Goal: Information Seeking & Learning: Learn about a topic

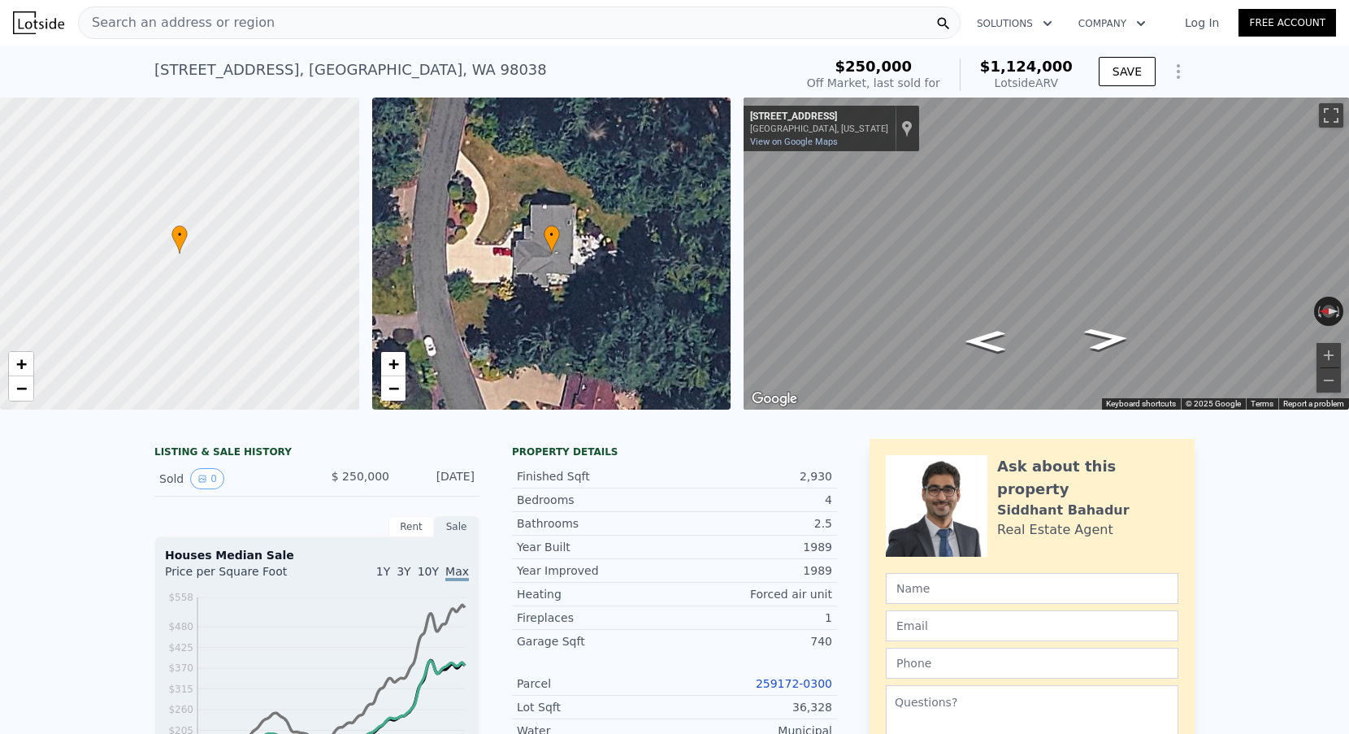
scroll to position [-1, 0]
click at [286, 34] on div "Search an address or region" at bounding box center [519, 23] width 883 height 33
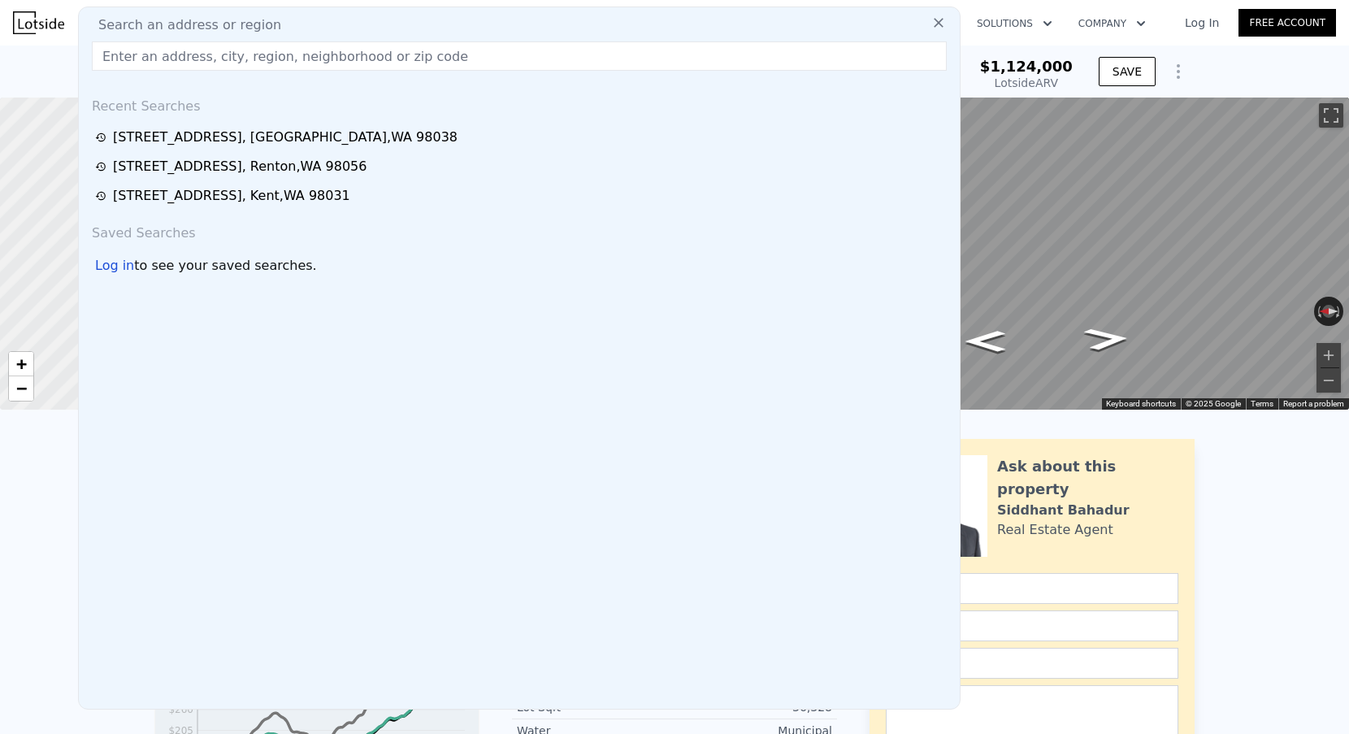
scroll to position [0, 0]
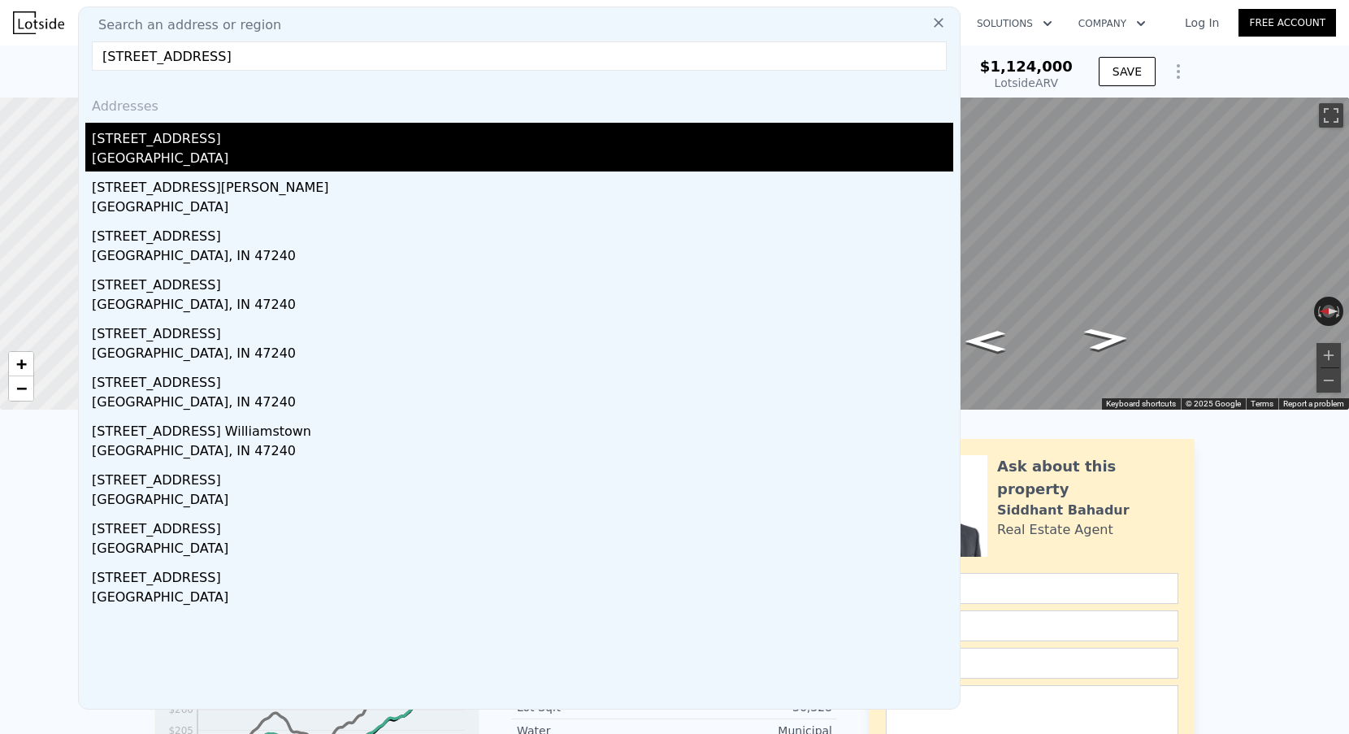
type input "[STREET_ADDRESS]"
click at [231, 143] on div "[STREET_ADDRESS]" at bounding box center [523, 136] width 862 height 26
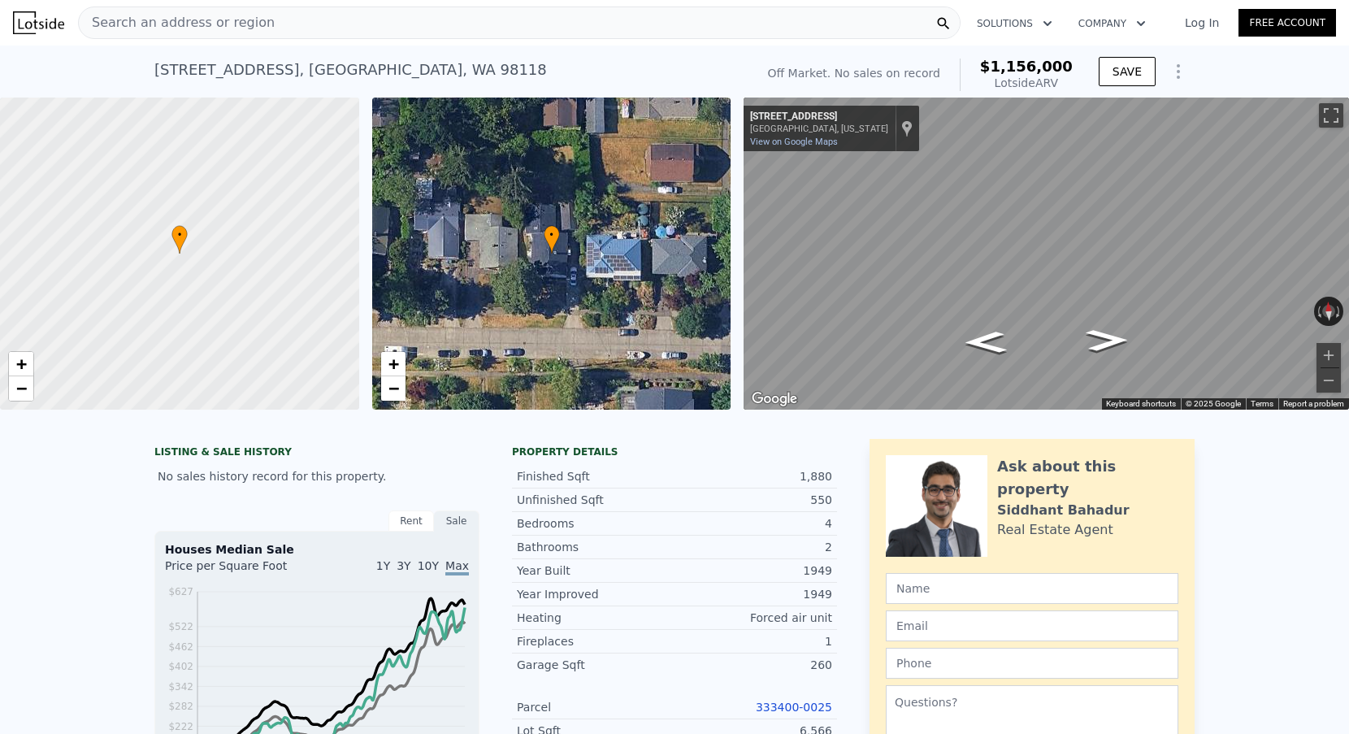
click at [255, 22] on span "Search an address or region" at bounding box center [177, 23] width 196 height 20
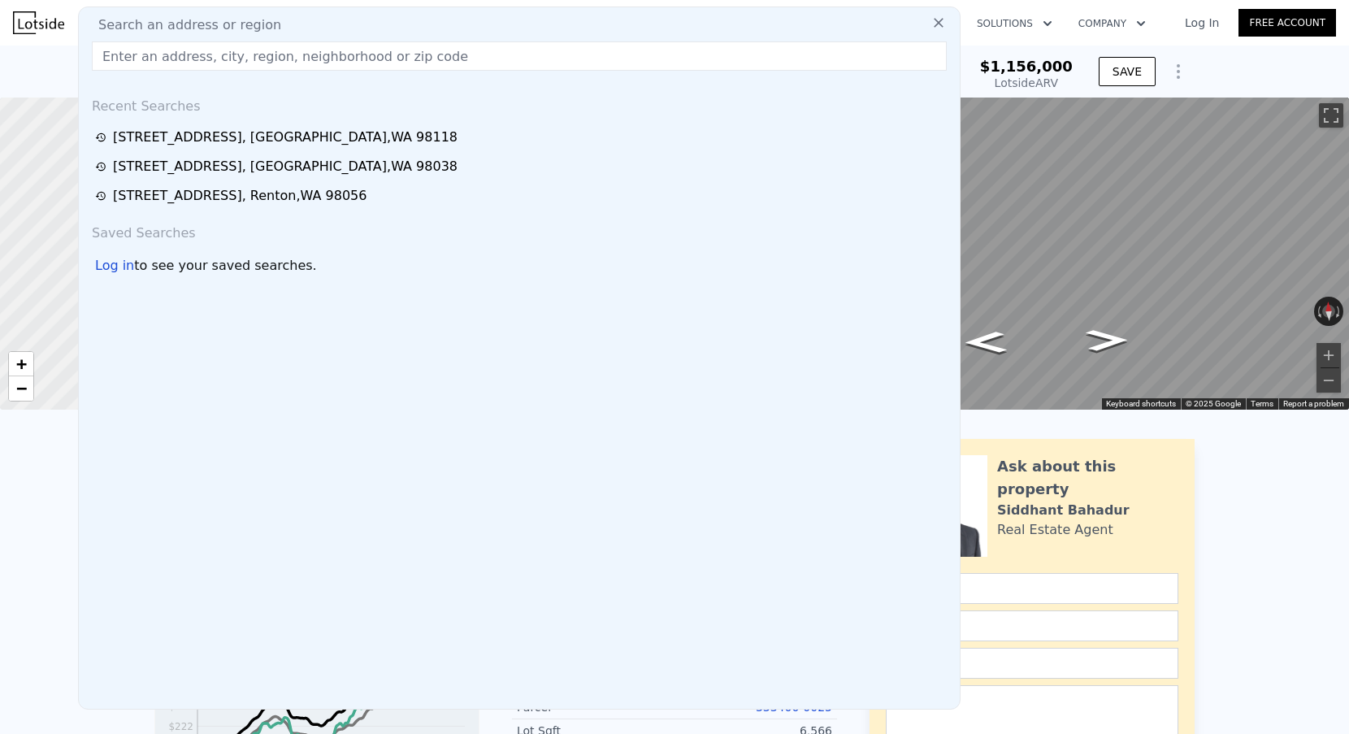
type input "[STREET_ADDRESS]"
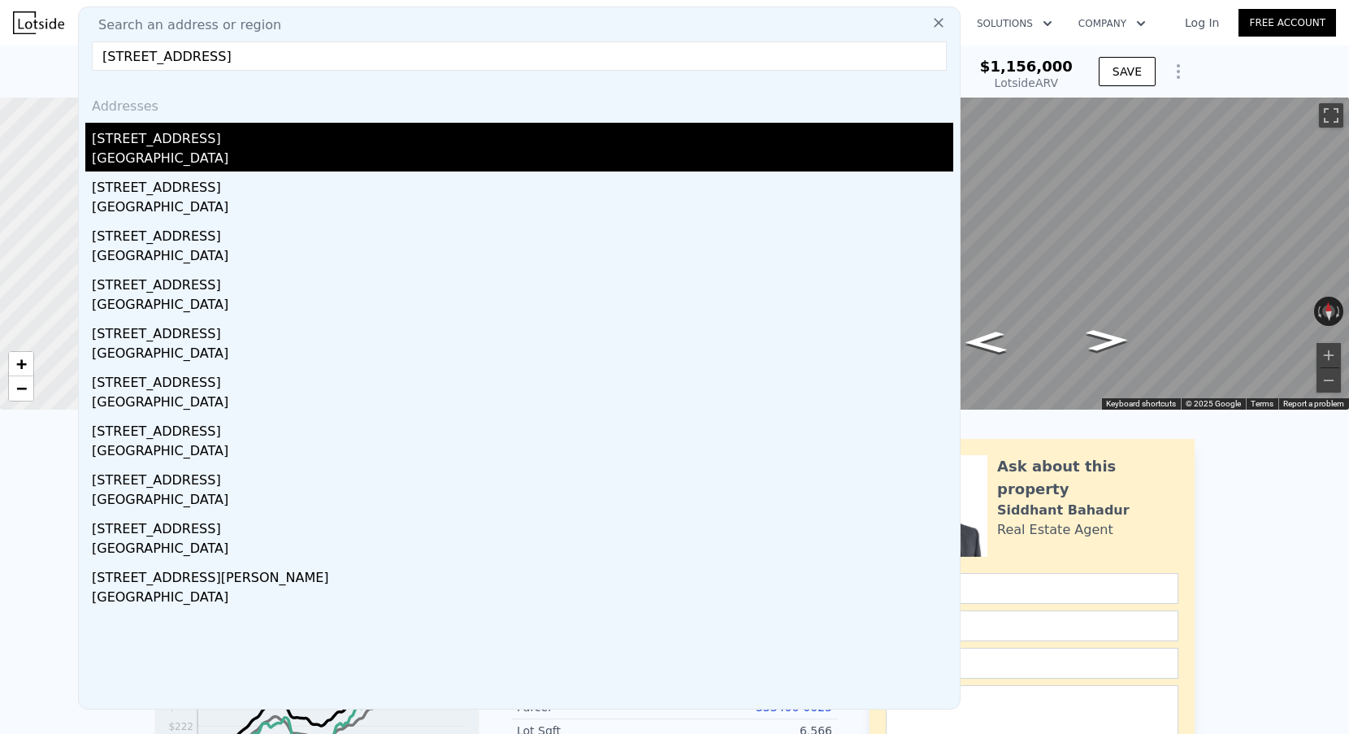
click at [185, 159] on div "[GEOGRAPHIC_DATA]" at bounding box center [523, 160] width 862 height 23
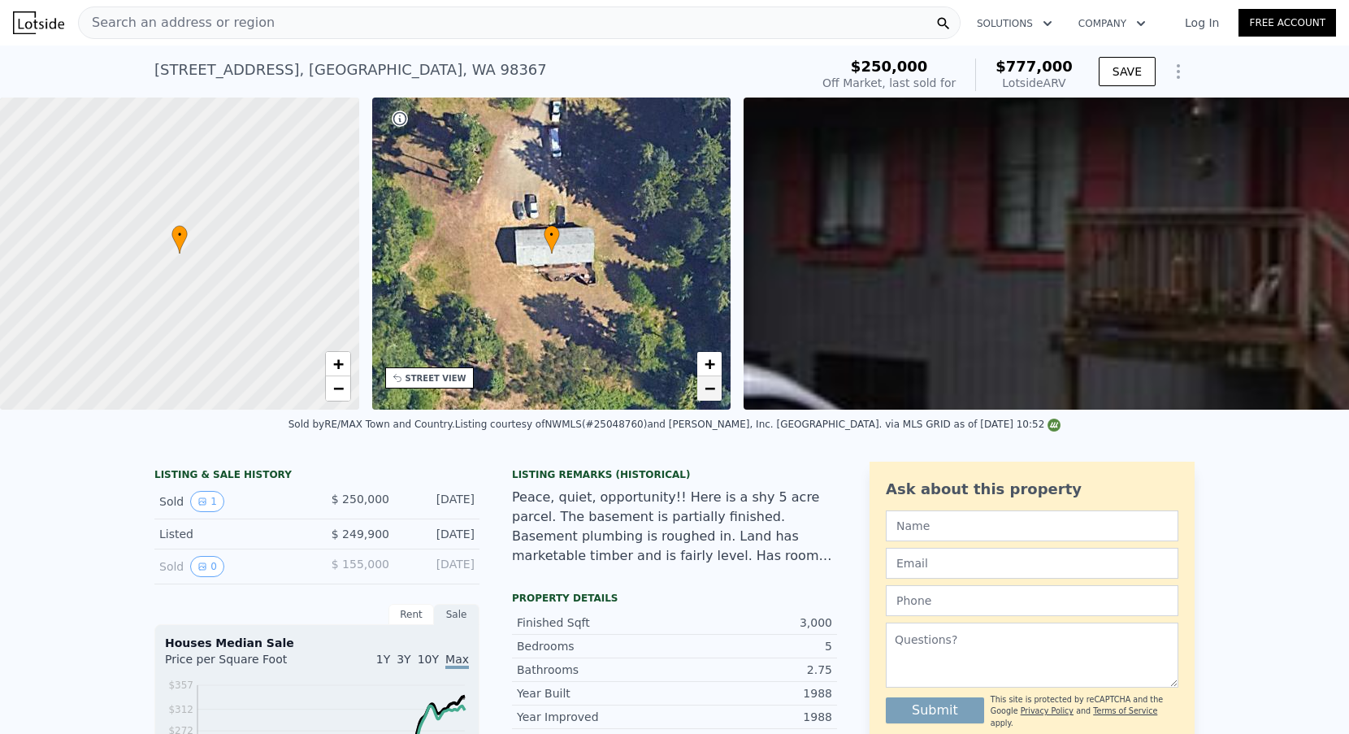
click at [714, 388] on span "−" at bounding box center [710, 388] width 11 height 20
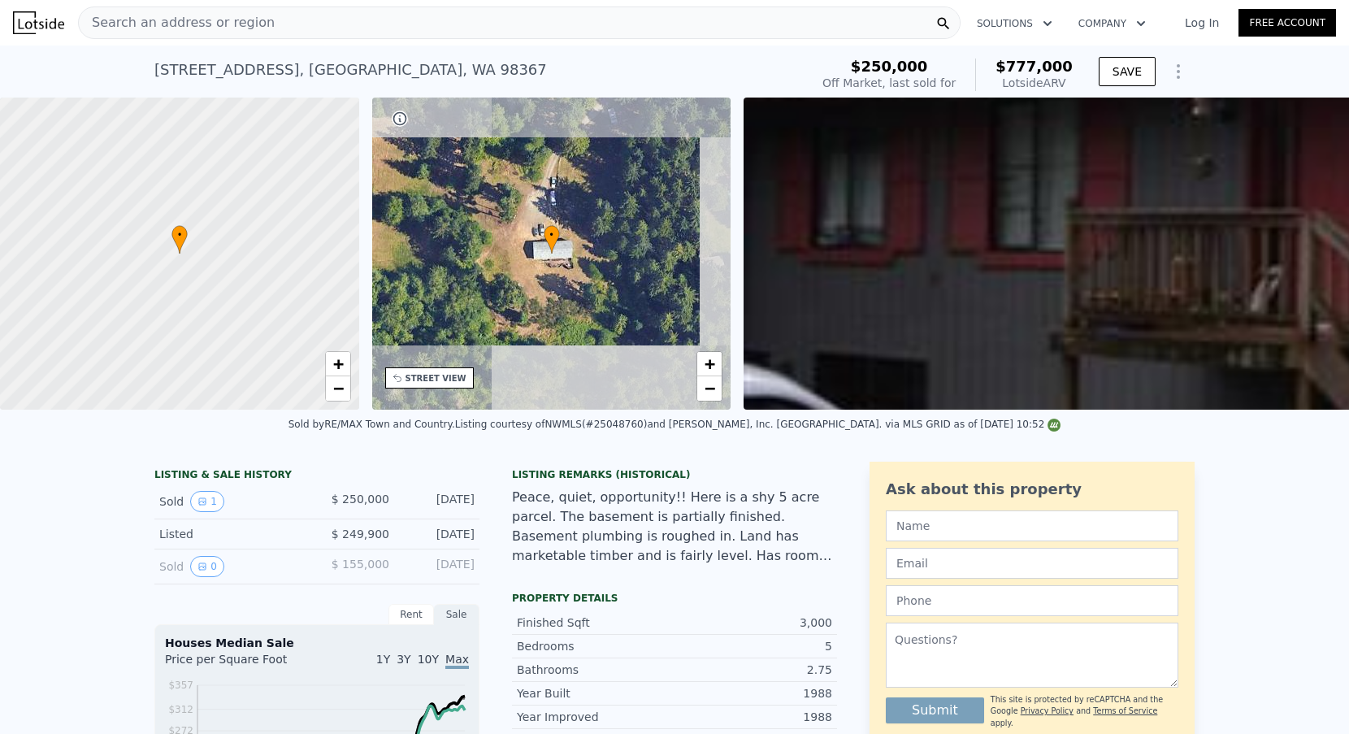
click at [695, 354] on div "• + −" at bounding box center [551, 254] width 359 height 312
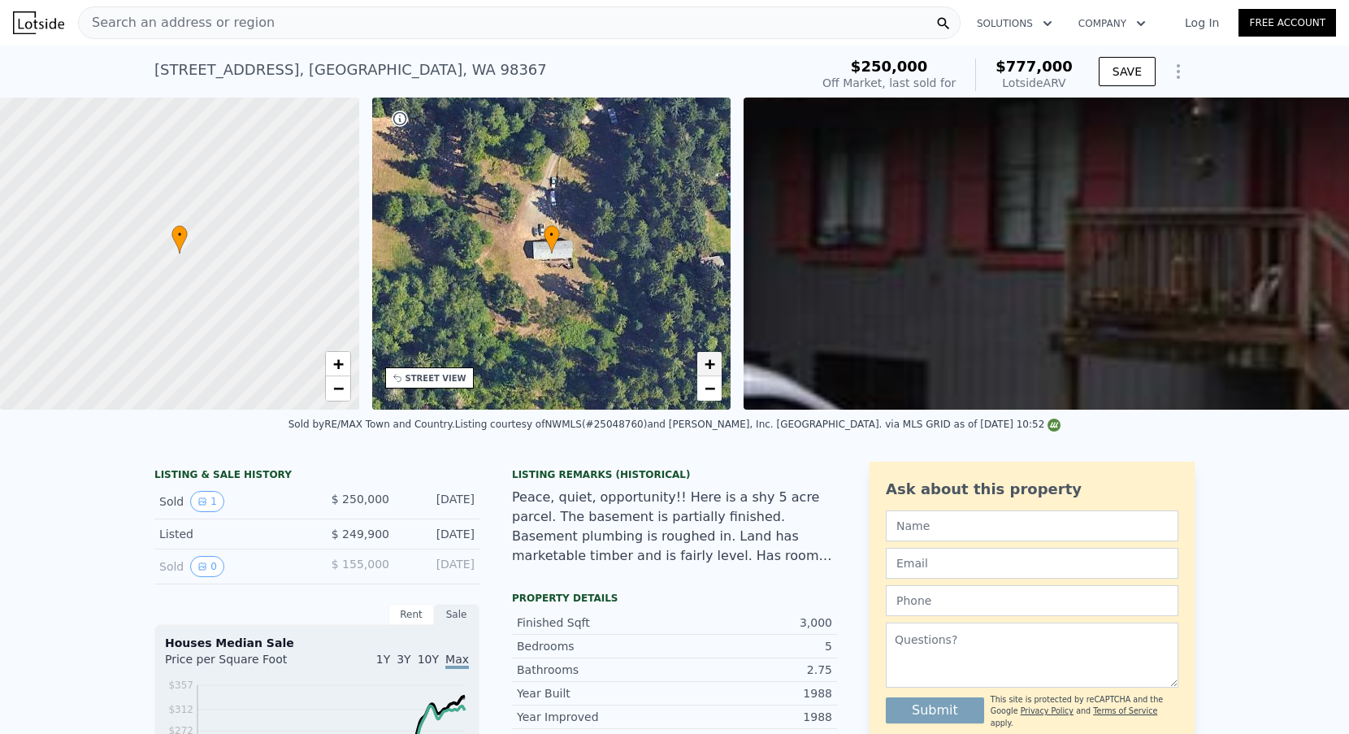
click at [706, 366] on span "+" at bounding box center [710, 364] width 11 height 20
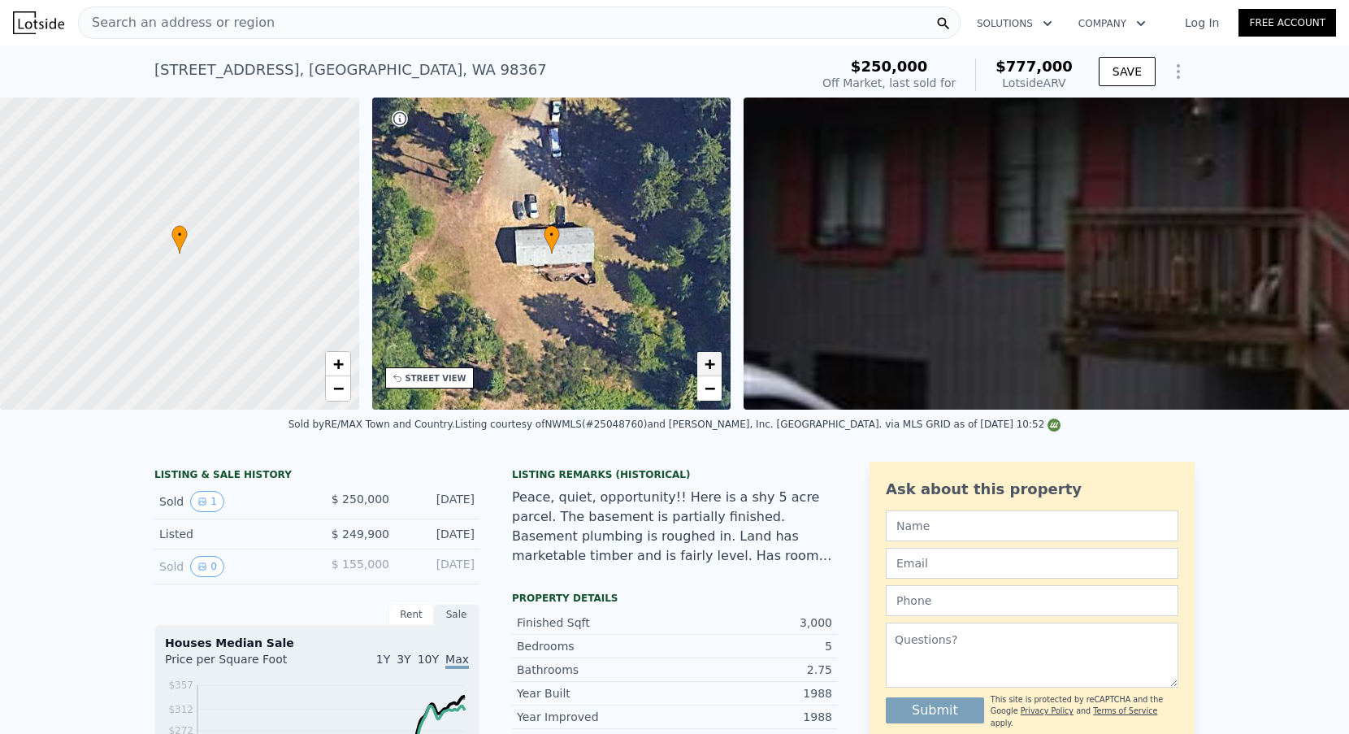
click at [706, 366] on span "+" at bounding box center [710, 364] width 11 height 20
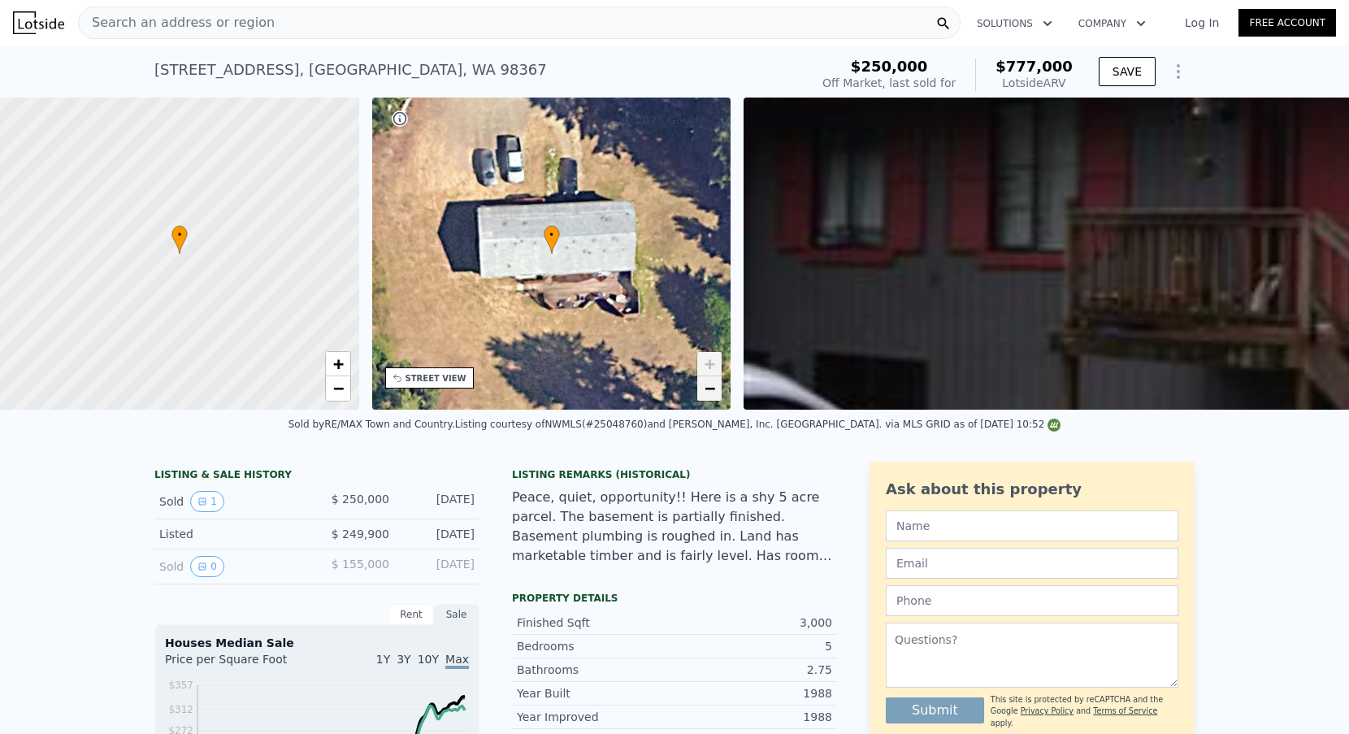
click at [709, 395] on span "−" at bounding box center [710, 388] width 11 height 20
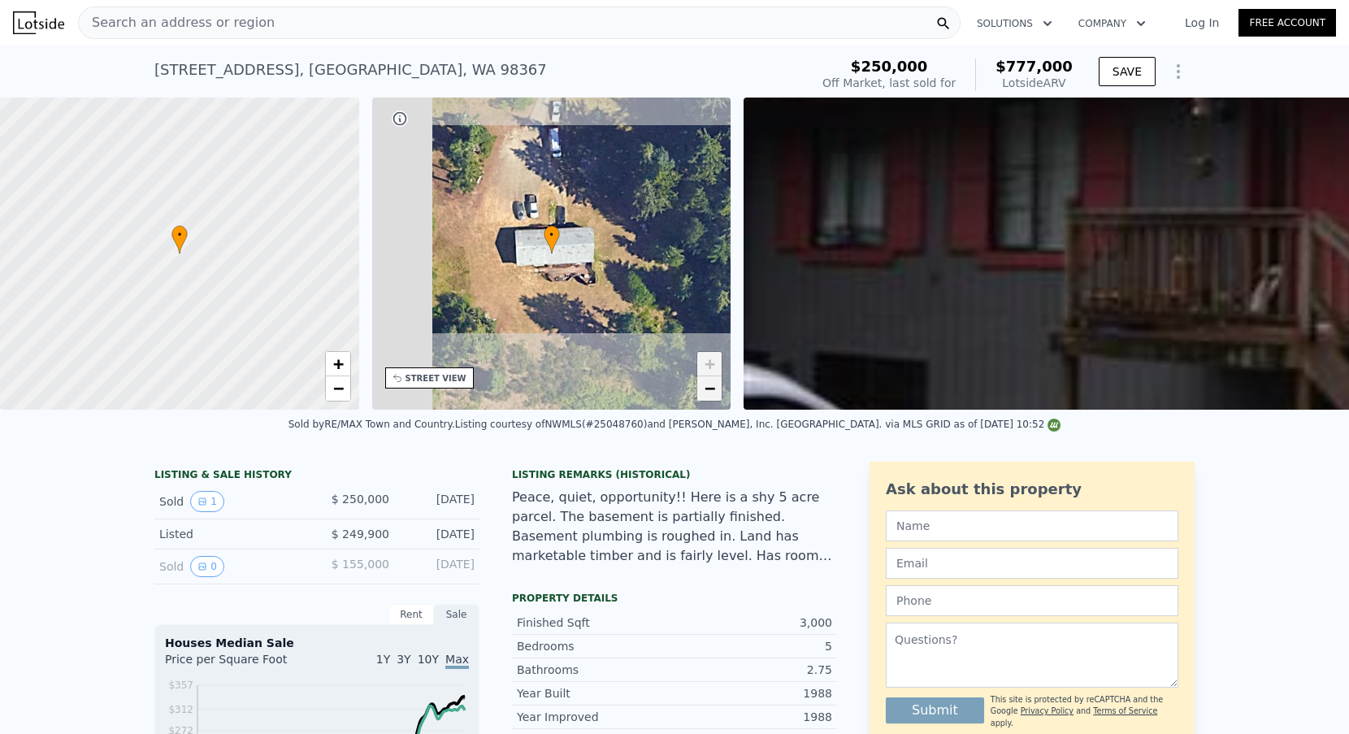
click at [709, 395] on span "−" at bounding box center [710, 388] width 11 height 20
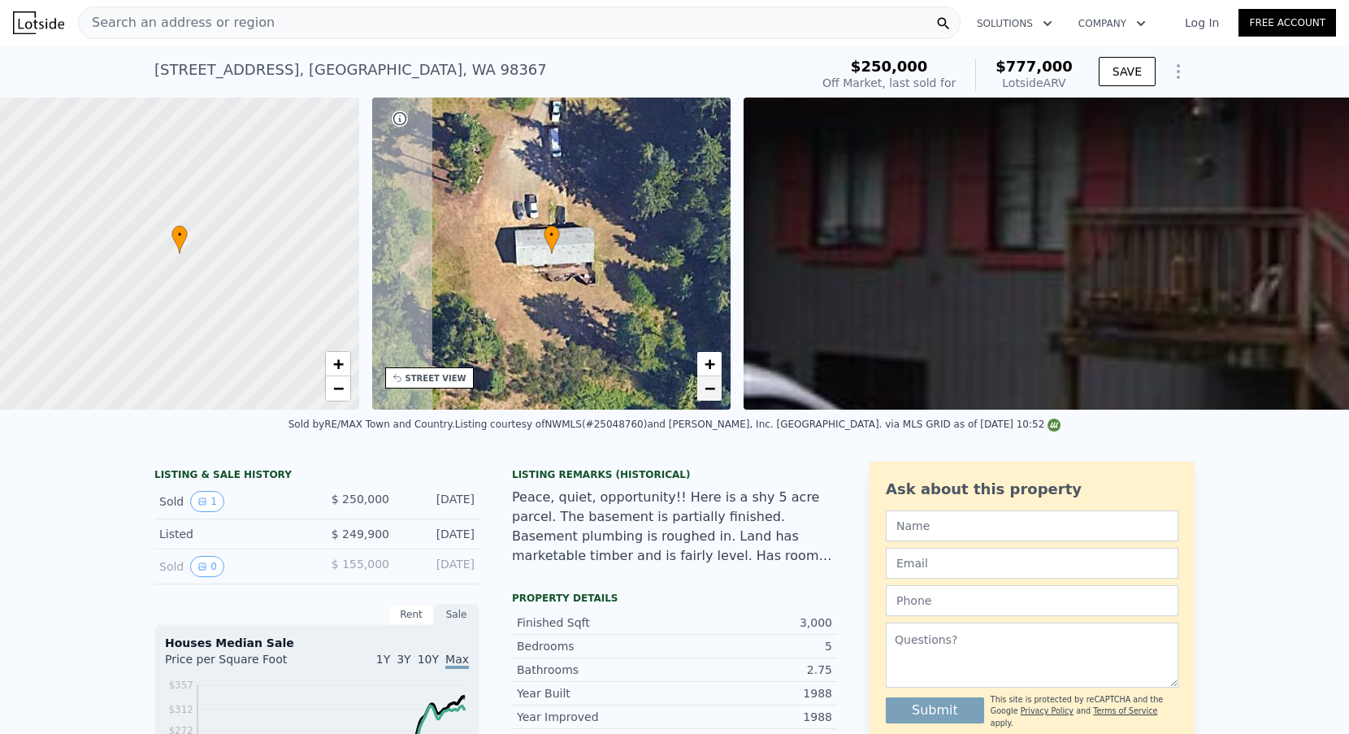
click at [709, 395] on span "−" at bounding box center [710, 388] width 11 height 20
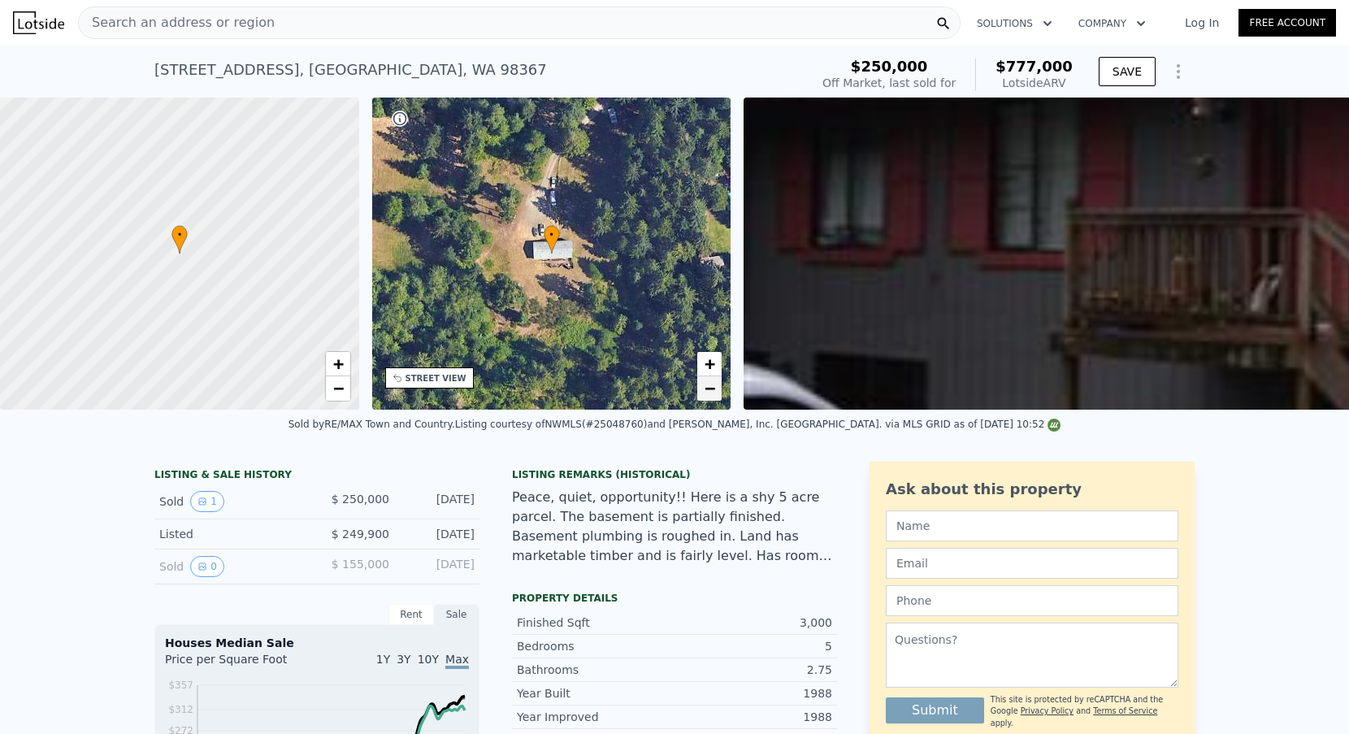
click at [709, 395] on span "−" at bounding box center [710, 388] width 11 height 20
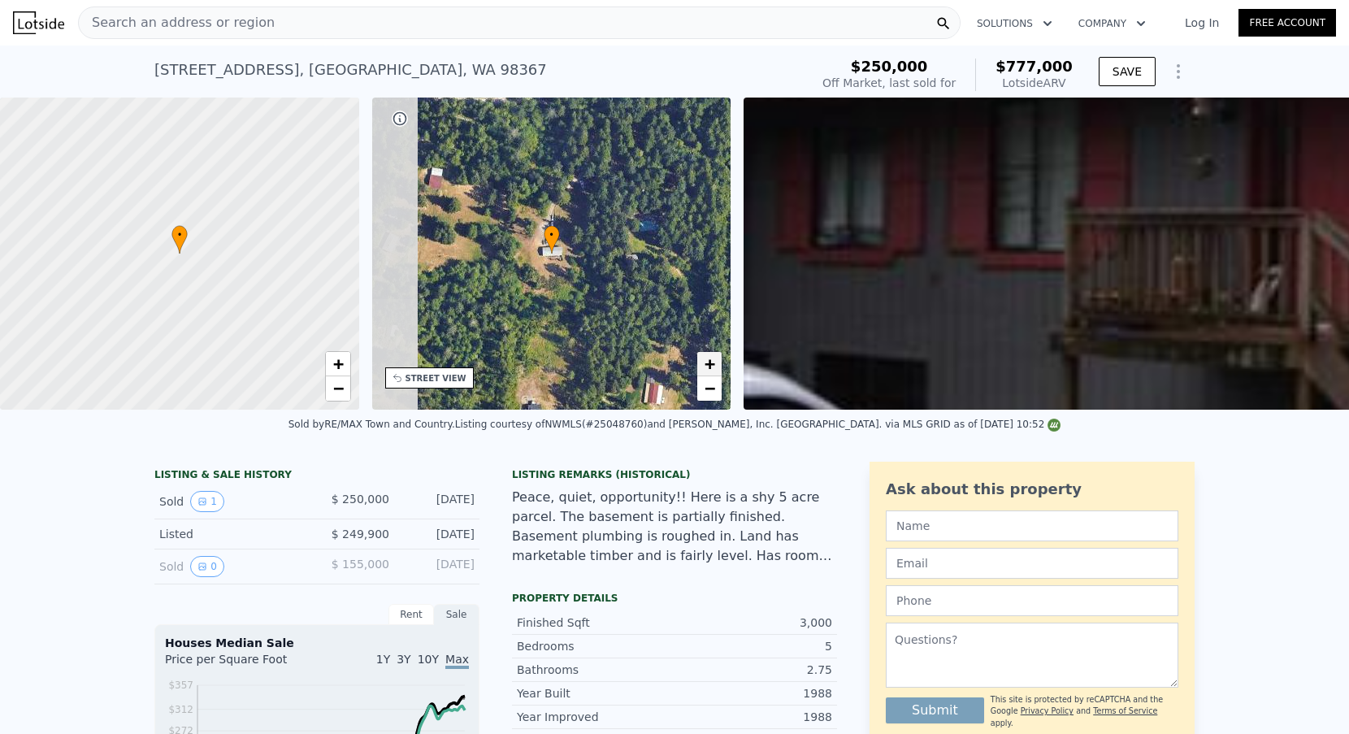
click at [709, 354] on span "+" at bounding box center [710, 364] width 11 height 20
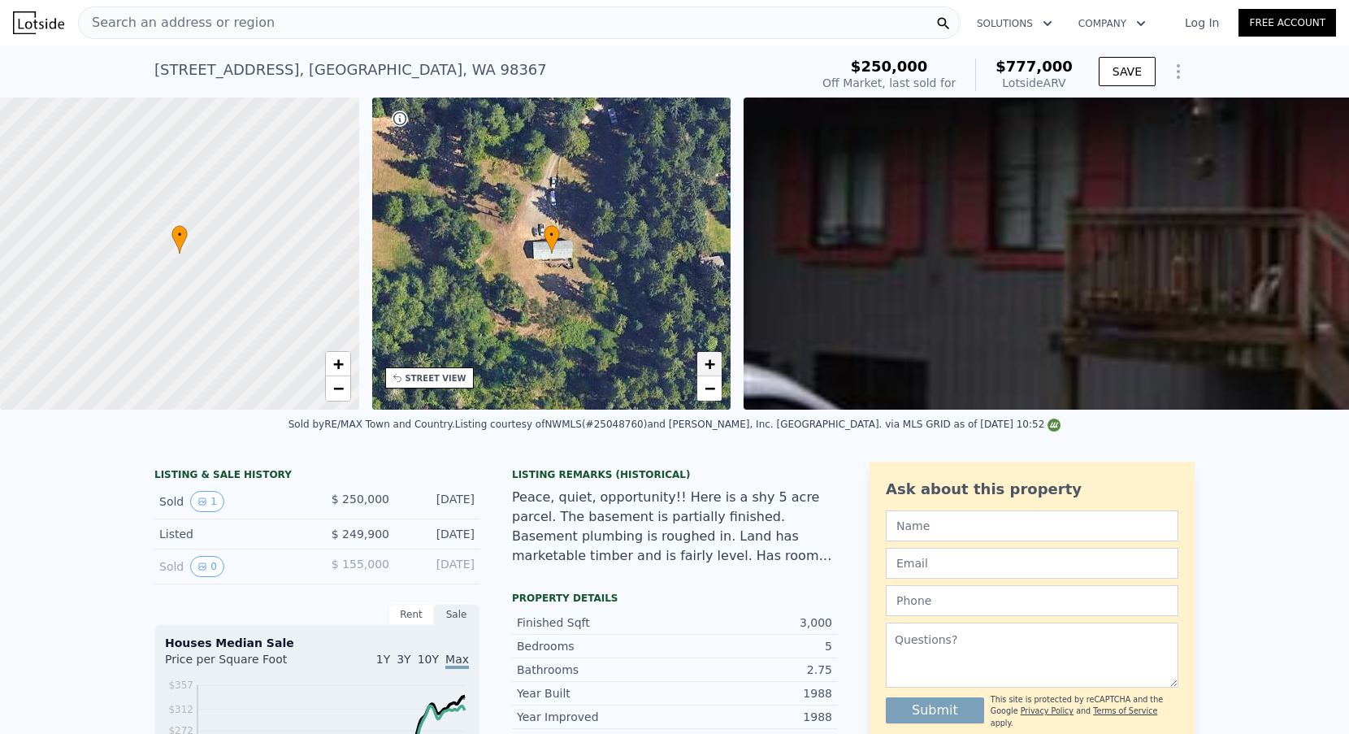
click at [711, 360] on span "+" at bounding box center [710, 364] width 11 height 20
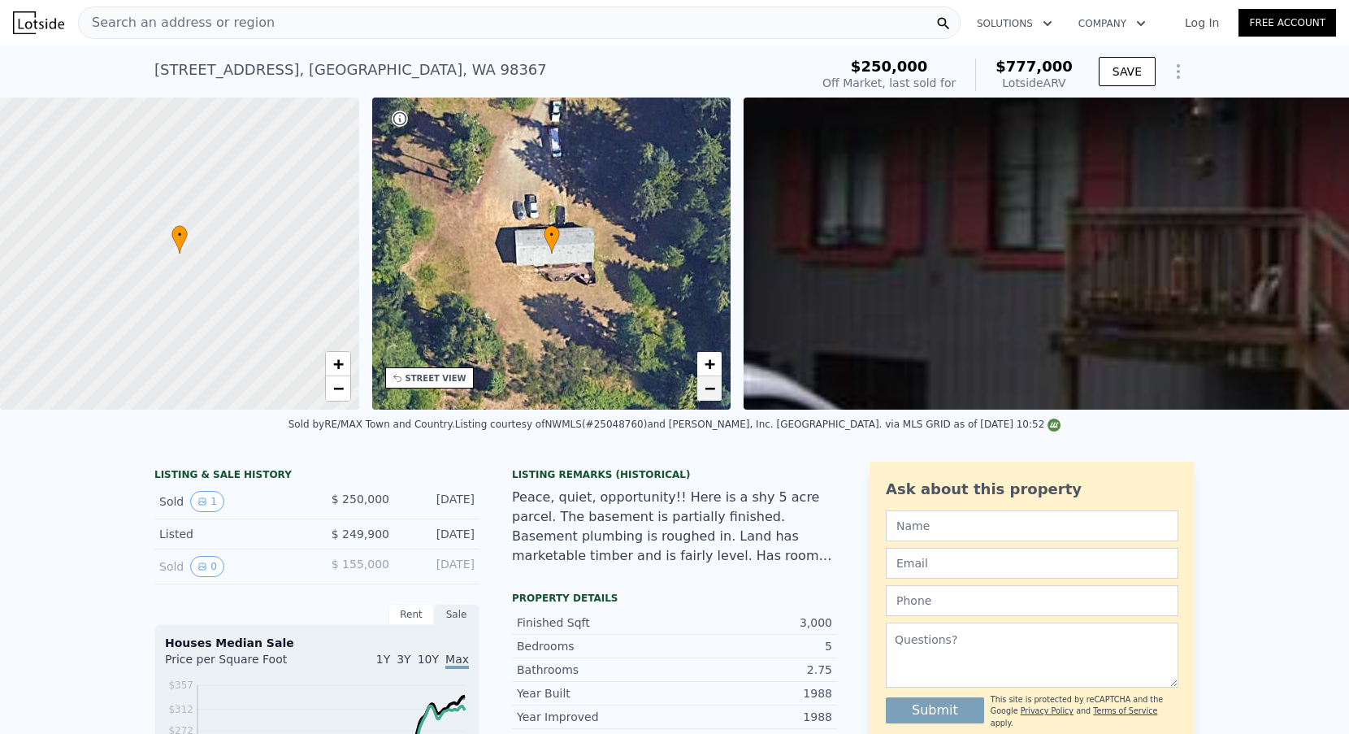
click at [710, 389] on span "−" at bounding box center [710, 388] width 11 height 20
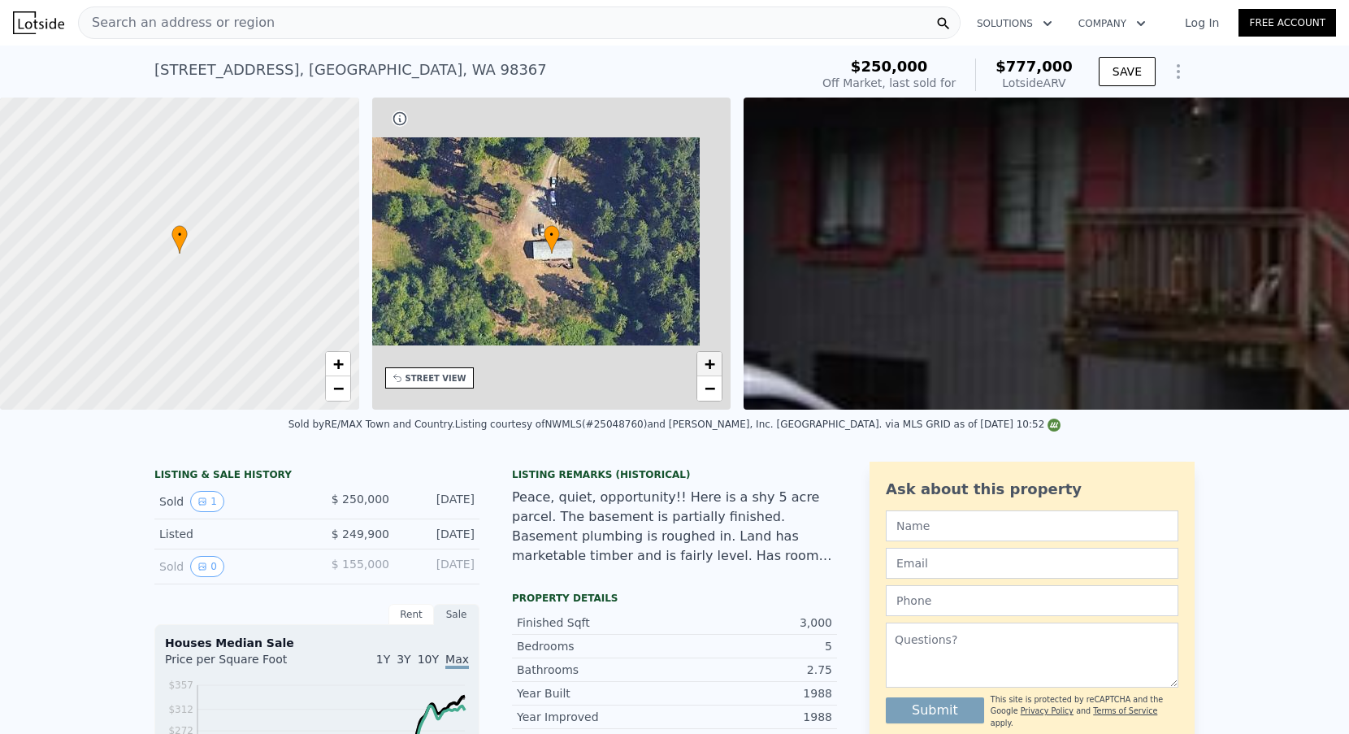
click at [710, 359] on span "+" at bounding box center [710, 364] width 11 height 20
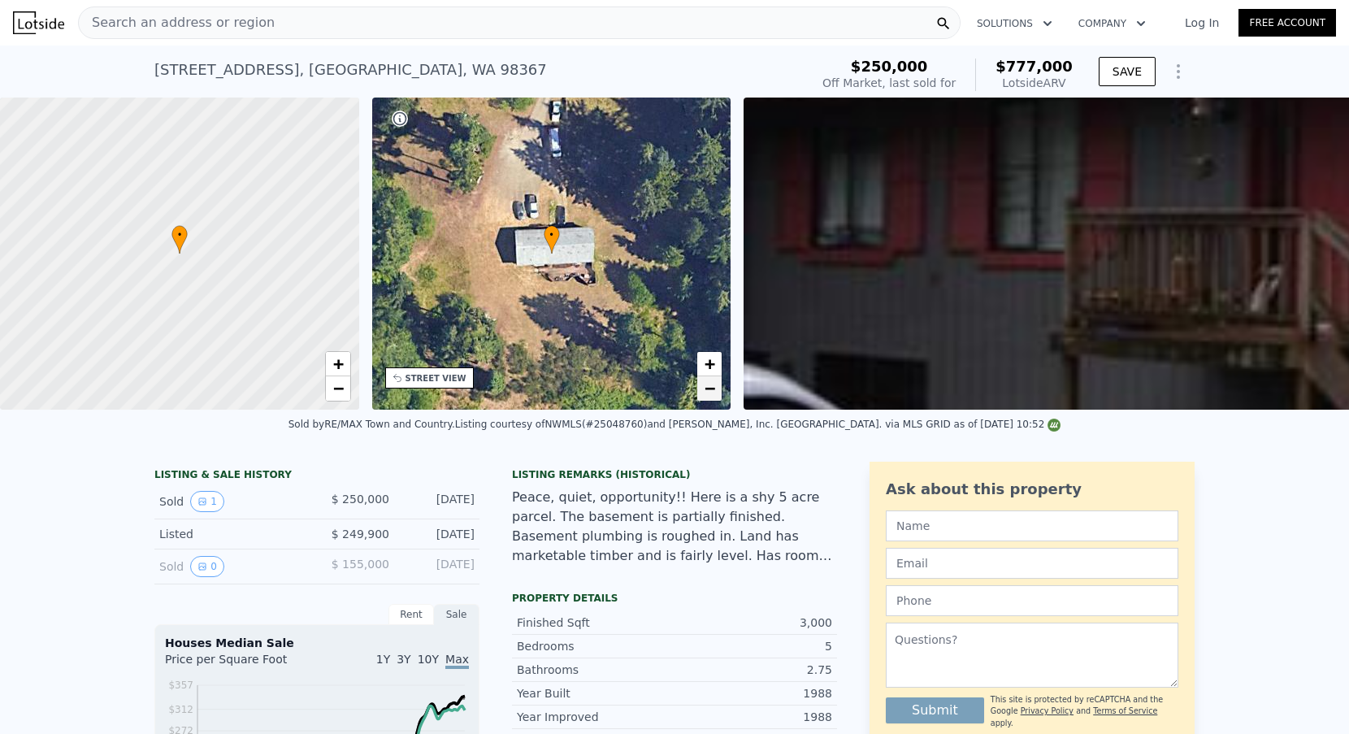
click at [710, 394] on span "−" at bounding box center [710, 388] width 11 height 20
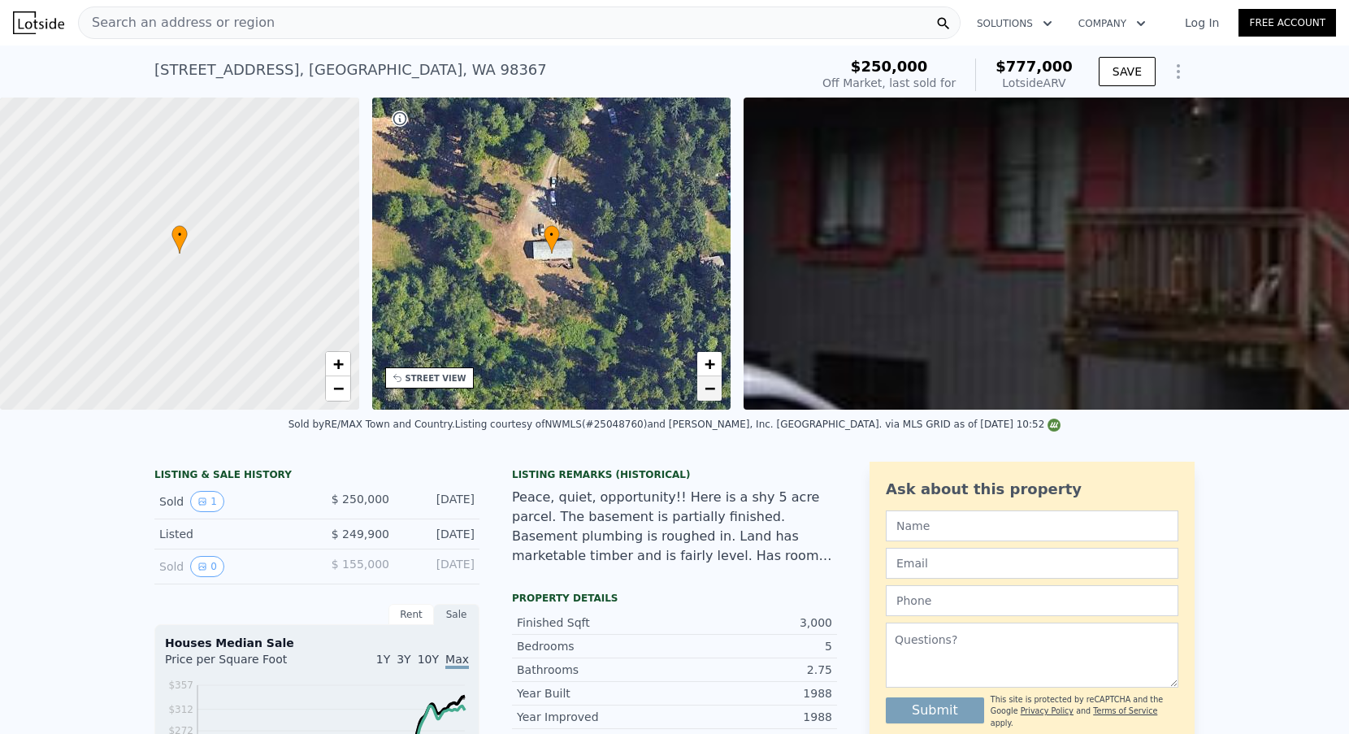
click at [710, 388] on span "−" at bounding box center [710, 388] width 11 height 20
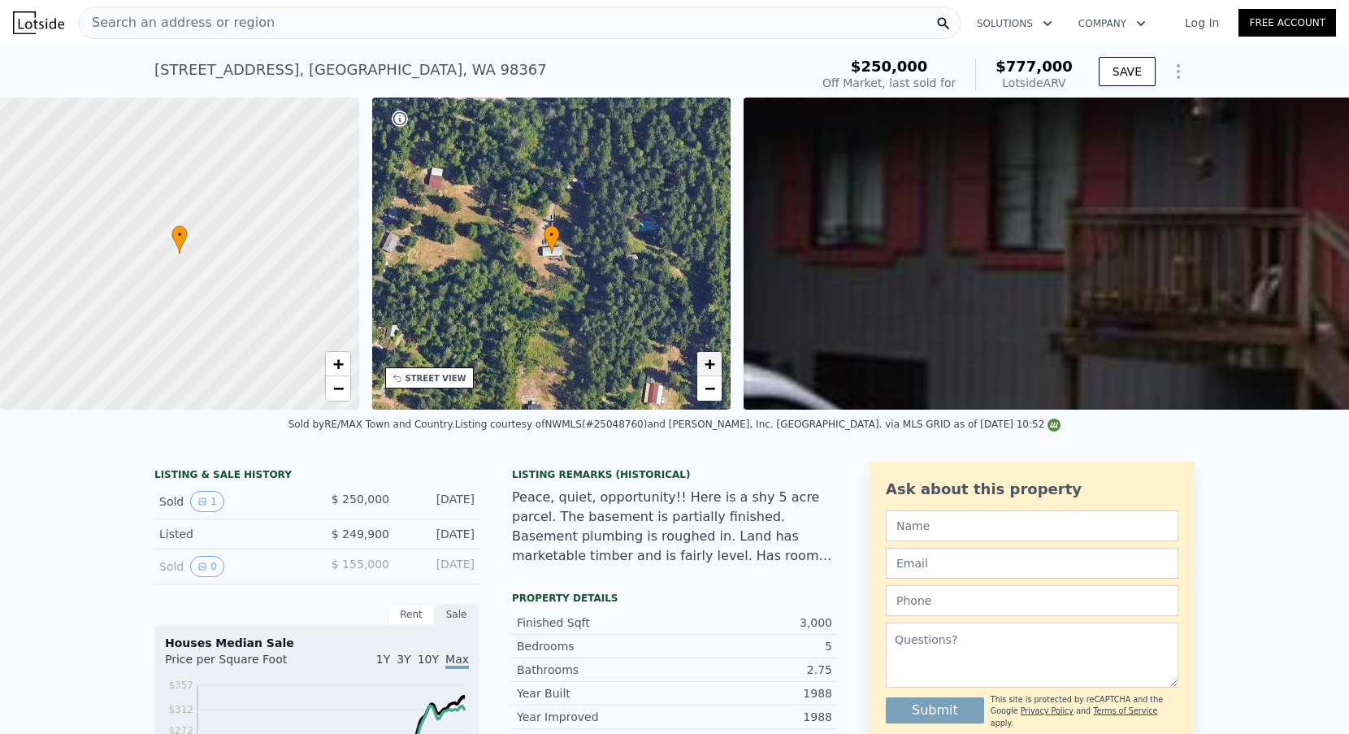
click at [710, 367] on span "+" at bounding box center [710, 364] width 11 height 20
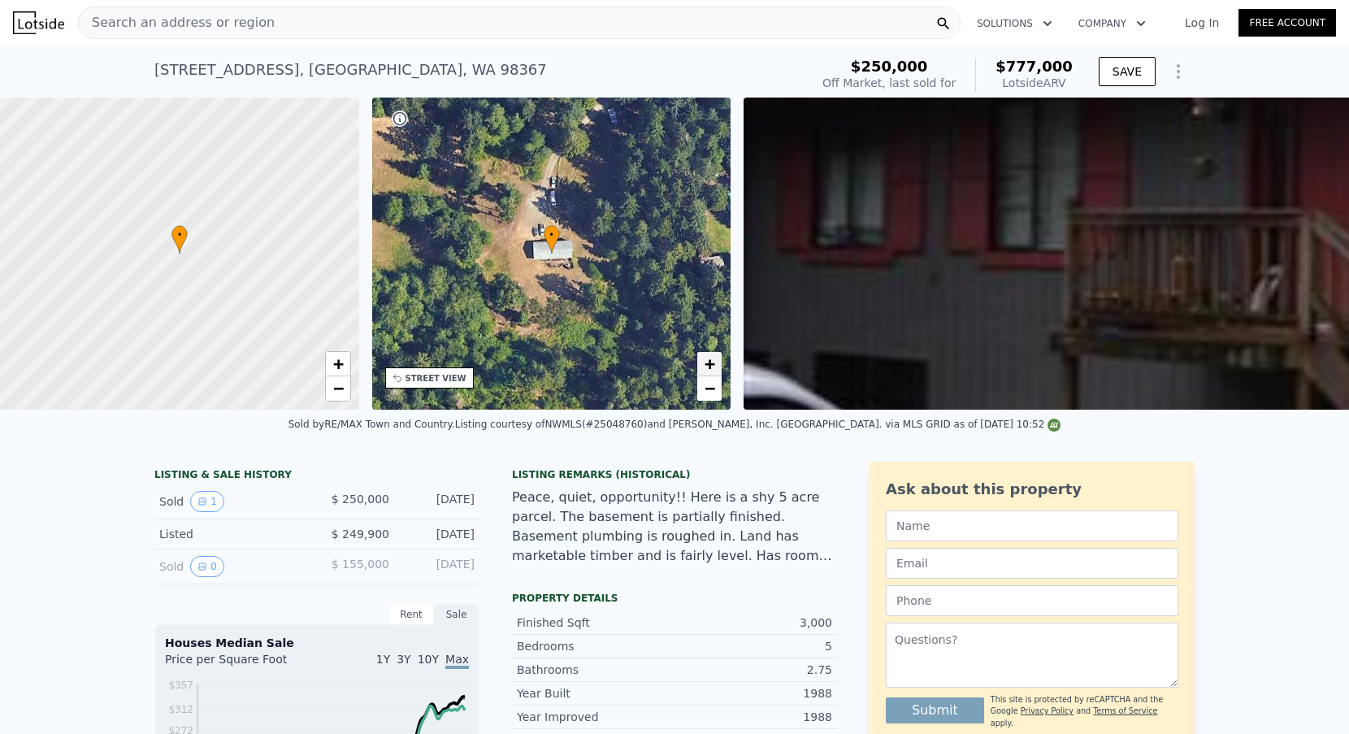
click at [710, 367] on span "+" at bounding box center [710, 364] width 11 height 20
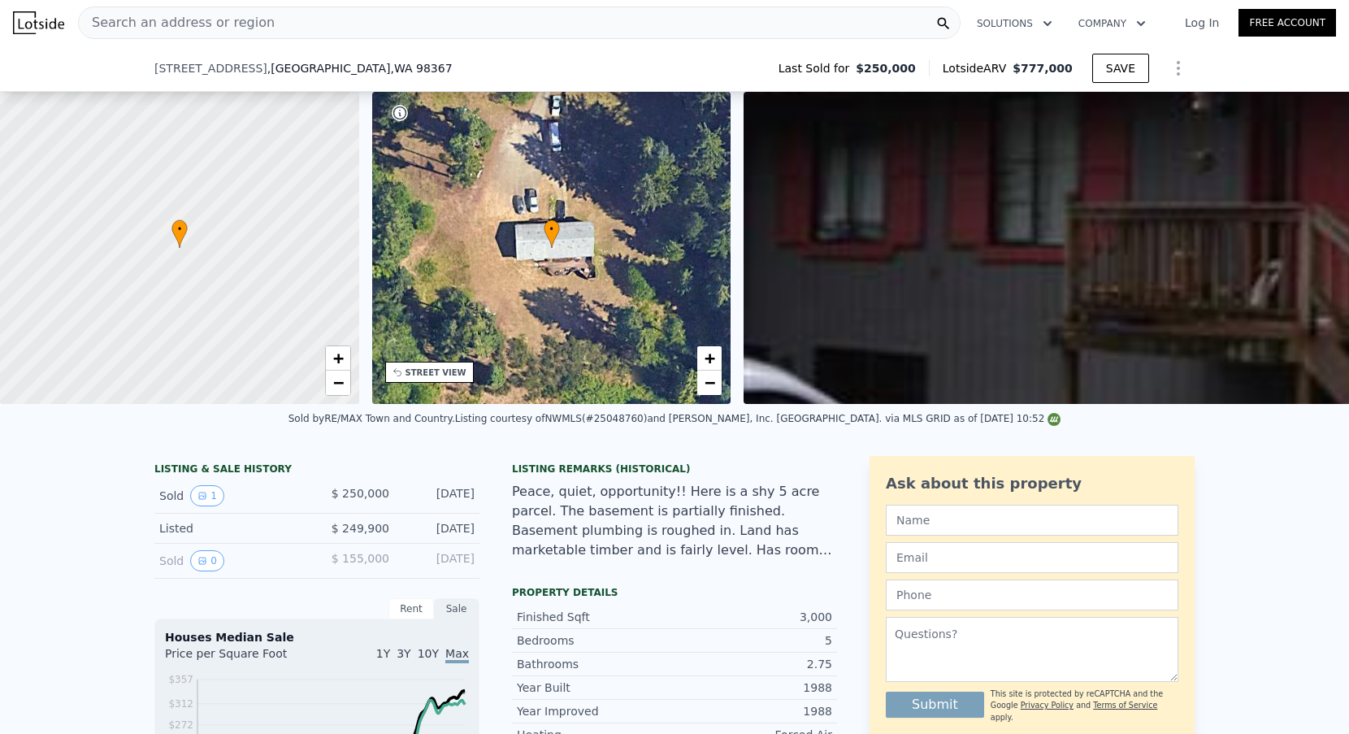
scroll to position [457, 0]
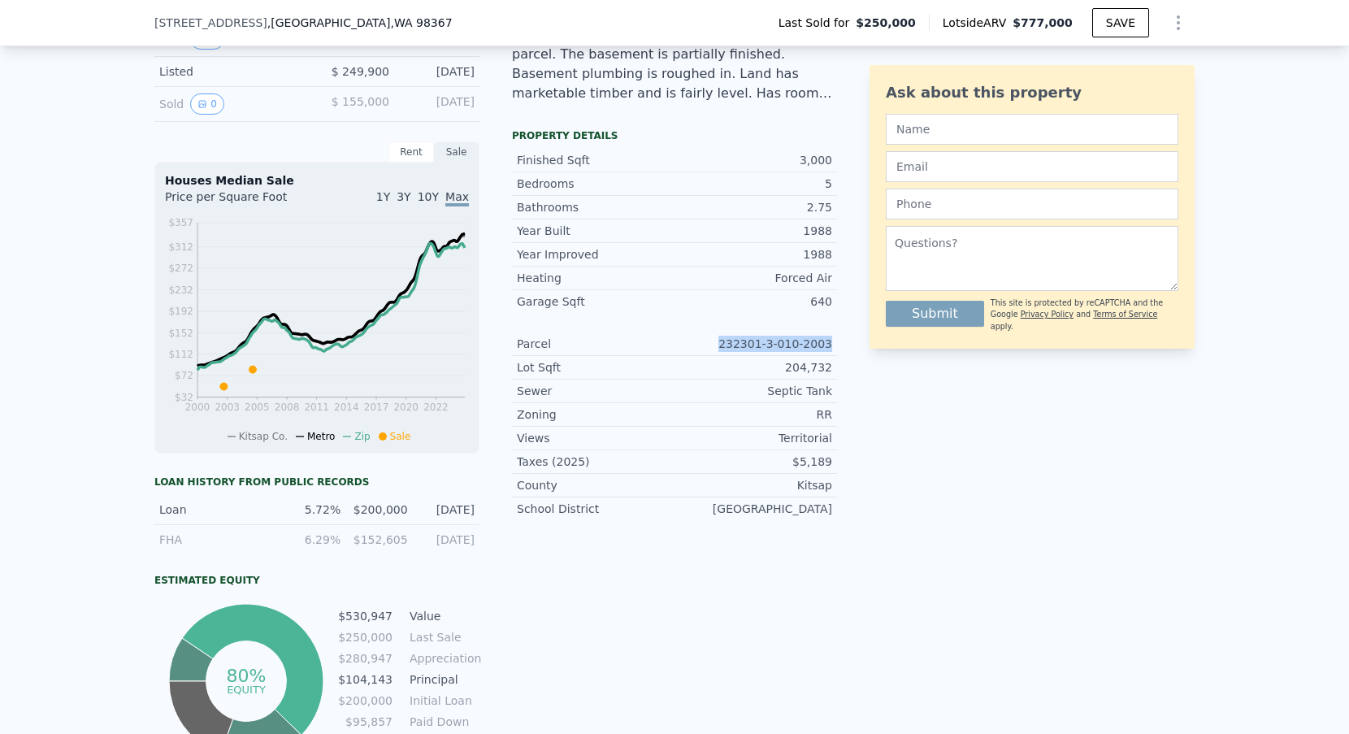
drag, startPoint x: 722, startPoint y: 343, endPoint x: 840, endPoint y: 348, distance: 118.0
click at [840, 348] on div "LISTING & SALE HISTORY Sold 1 $ 250,000 [DATE] Listed $ 249,900 [DATE] Sold 0 $…" at bounding box center [674, 380] width 1040 height 763
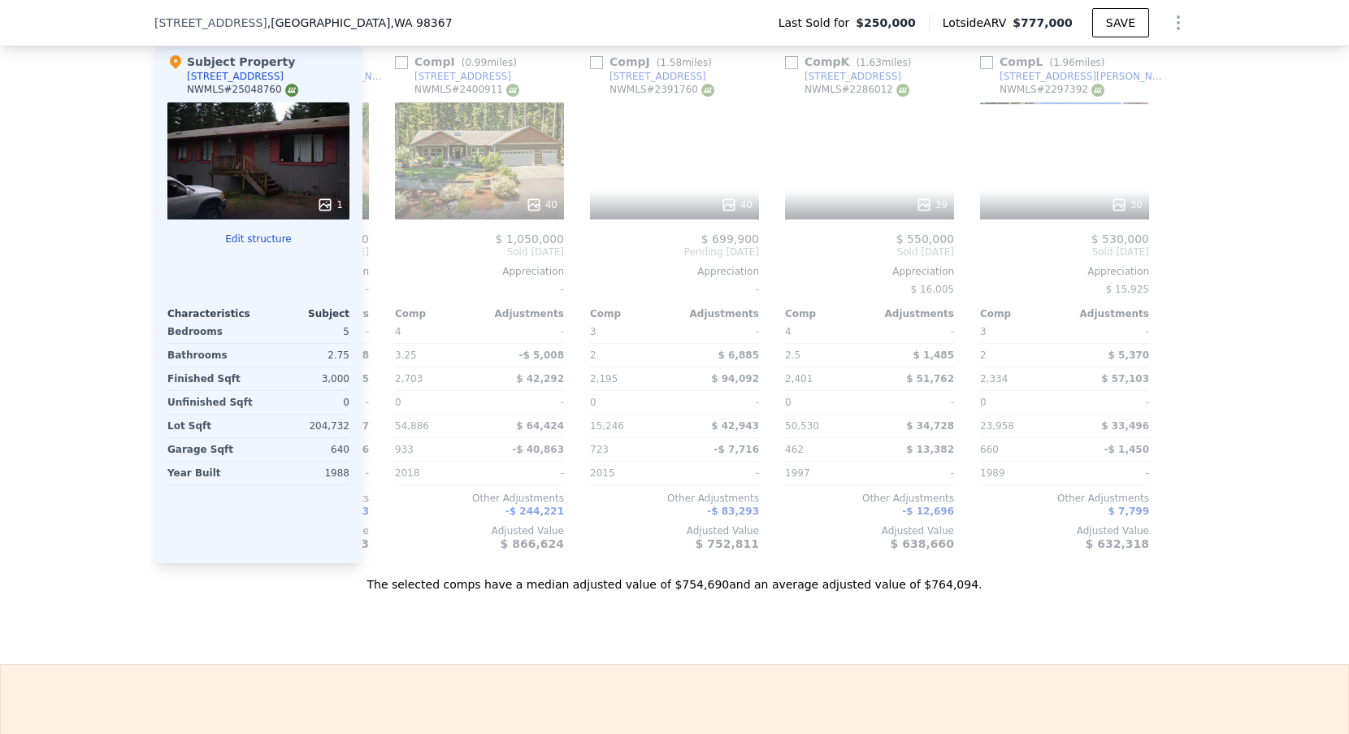
scroll to position [0, 1548]
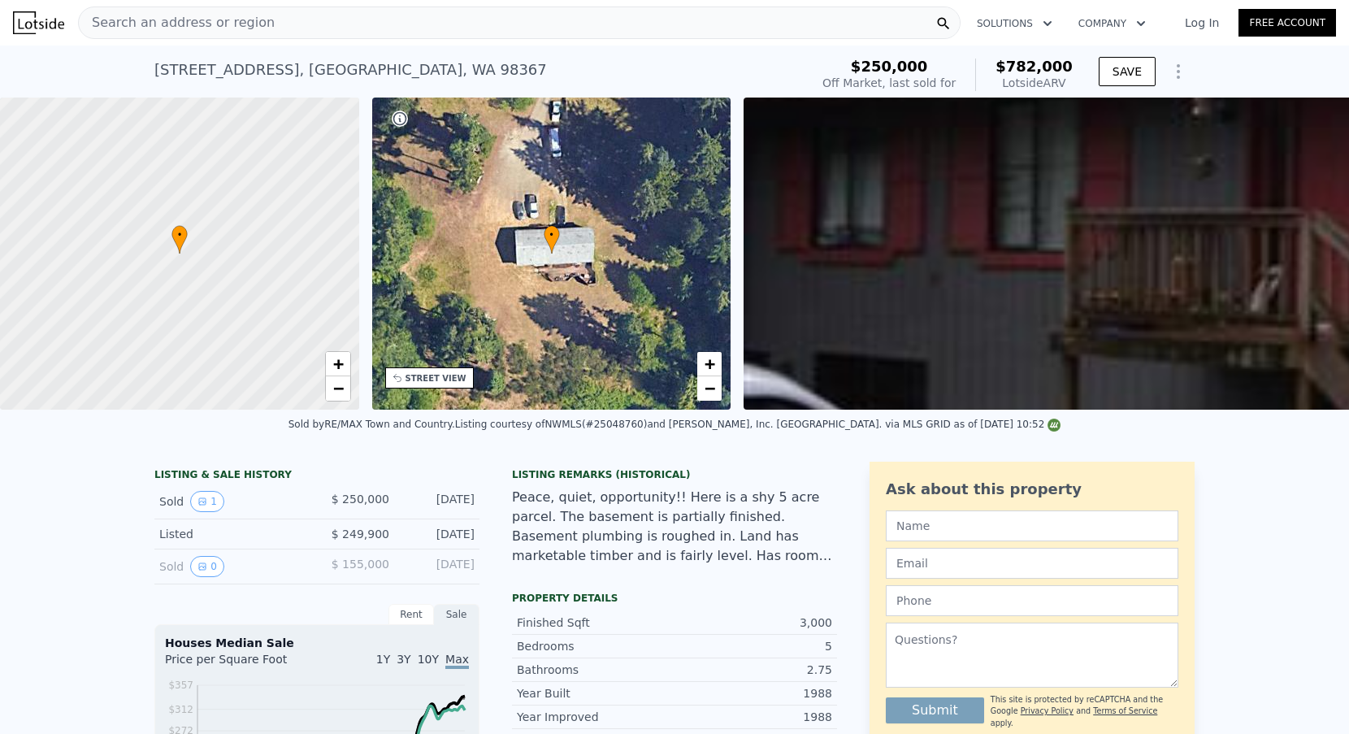
type input "197762"
checkbox input "false"
type input "$ 782,000"
type input "$ 454,266"
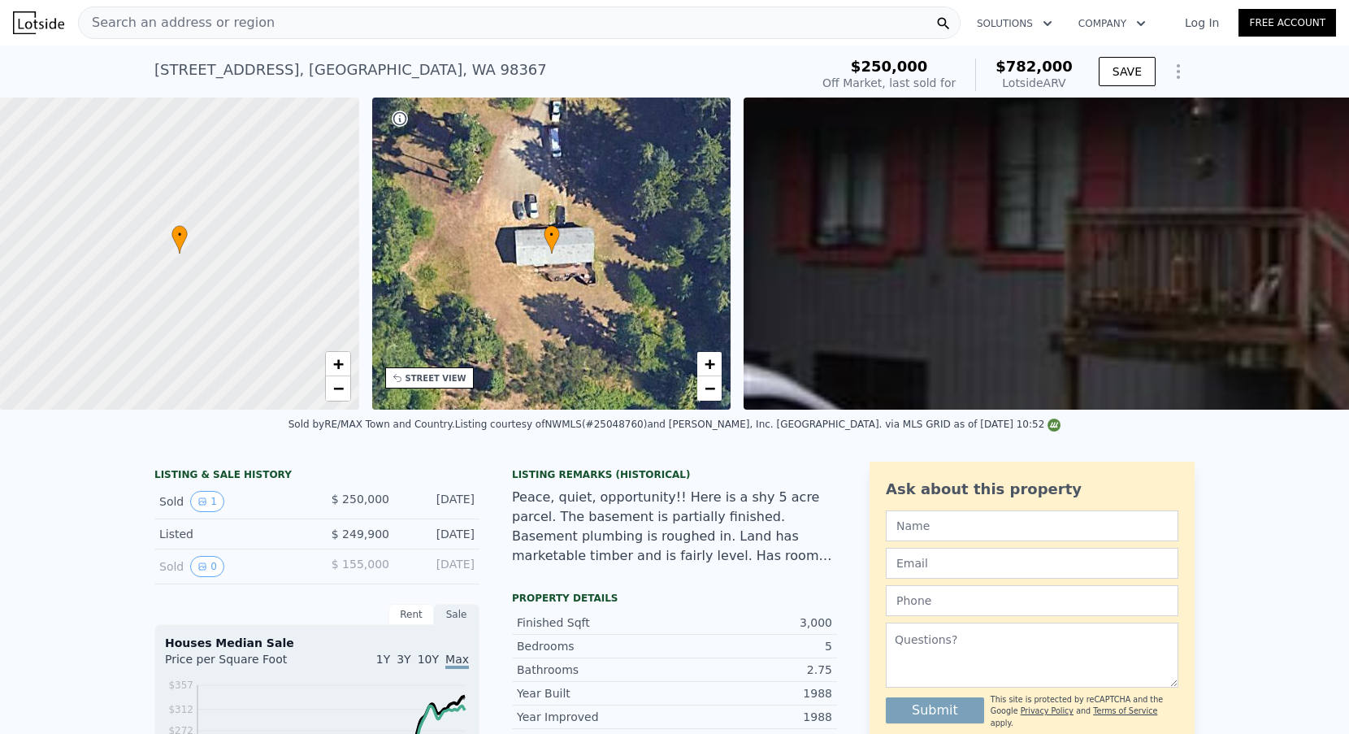
click at [202, 33] on div "Search an address or region" at bounding box center [177, 22] width 196 height 31
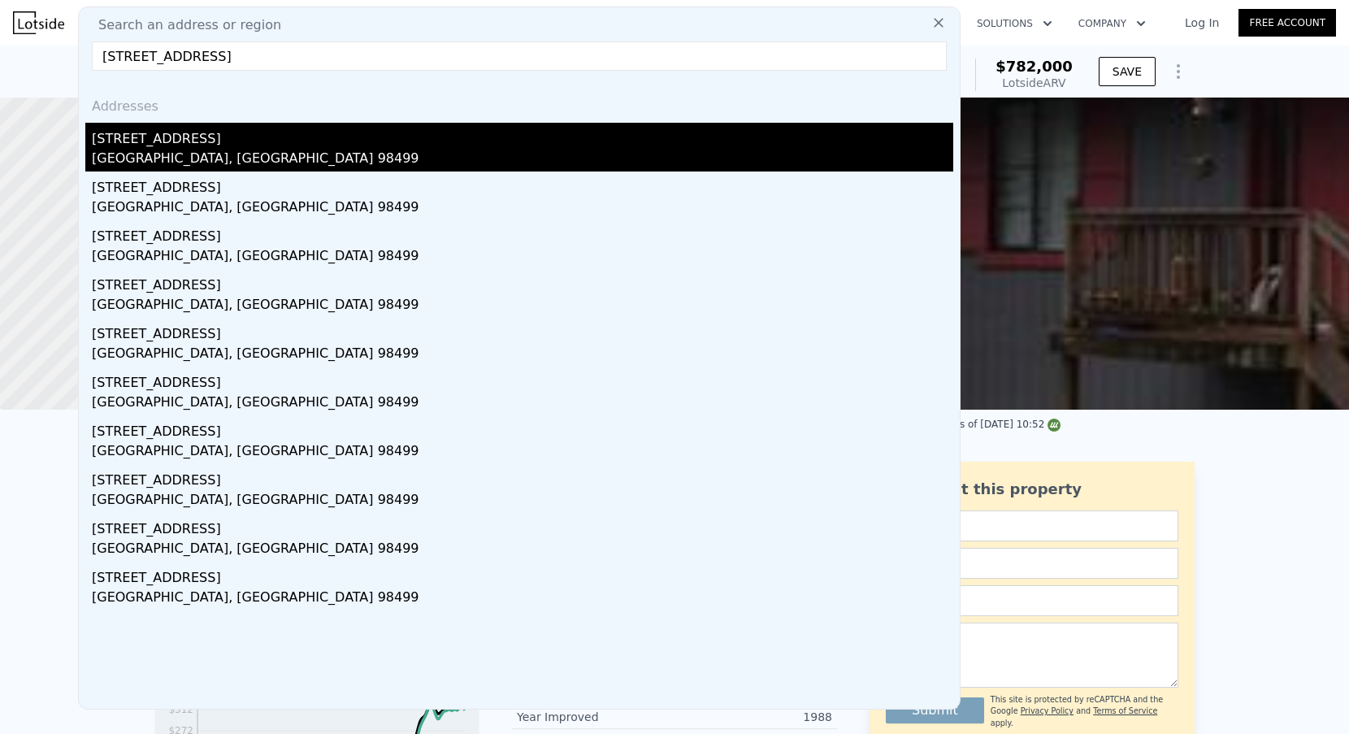
type input "[STREET_ADDRESS]"
click at [203, 145] on div "[STREET_ADDRESS]" at bounding box center [523, 136] width 862 height 26
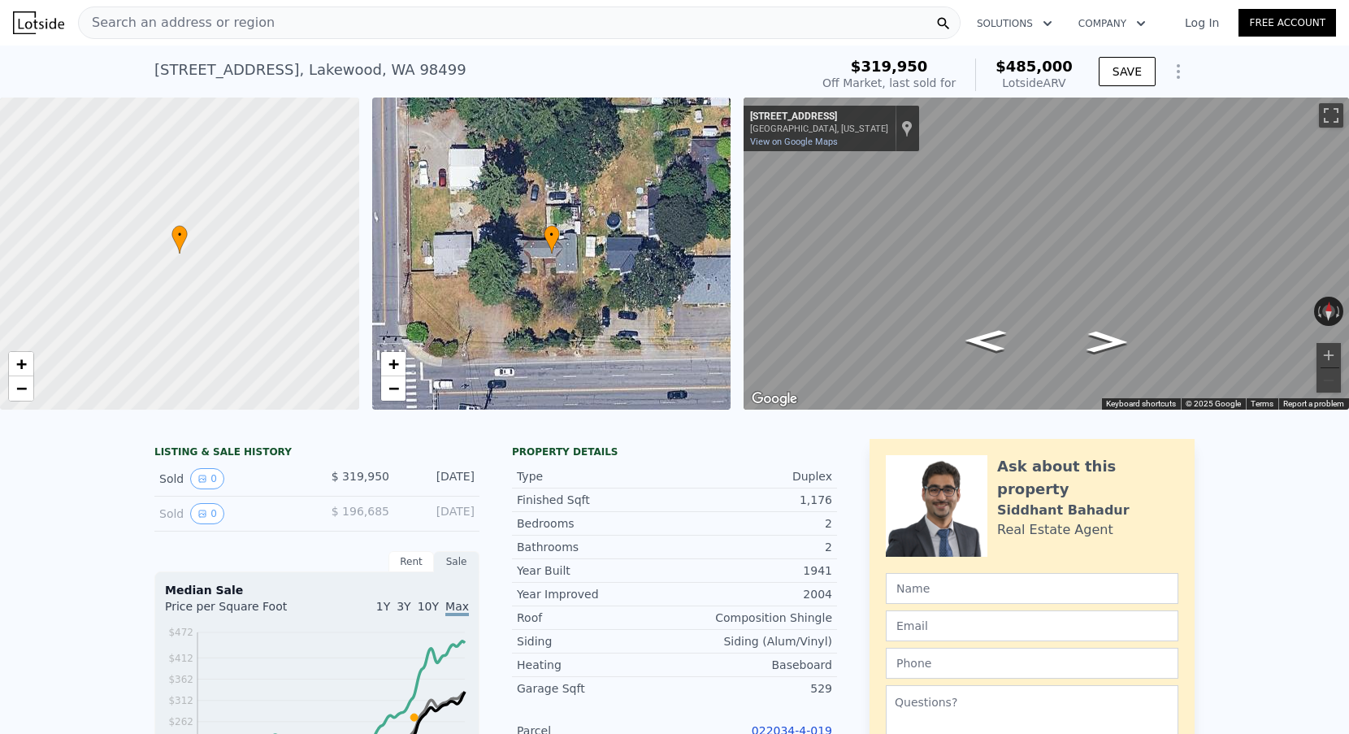
click at [258, 5] on div "Search an address or region Solutions Company Open main menu Log In Free Account" at bounding box center [674, 22] width 1323 height 39
click at [258, 19] on div "Search an address or region" at bounding box center [519, 23] width 883 height 33
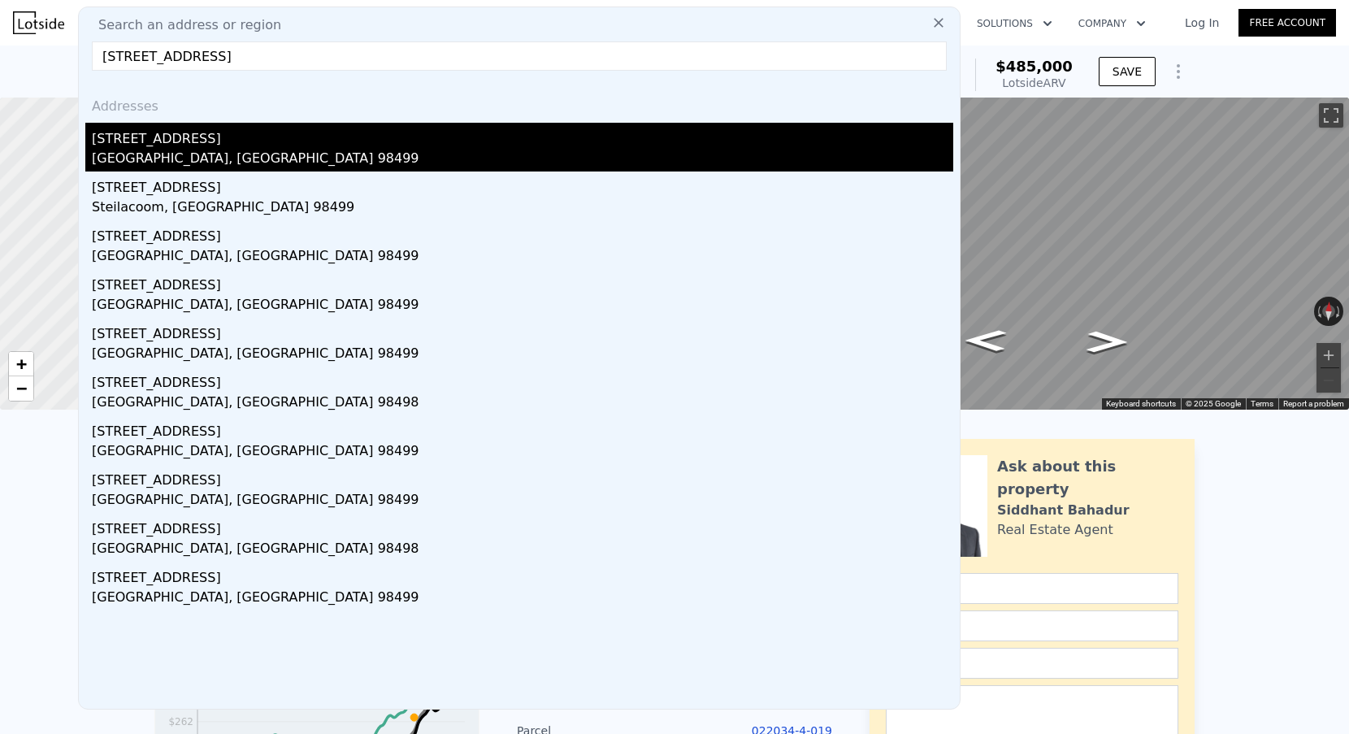
type input "[STREET_ADDRESS]"
click at [188, 154] on div "[GEOGRAPHIC_DATA], [GEOGRAPHIC_DATA] 98499" at bounding box center [523, 160] width 862 height 23
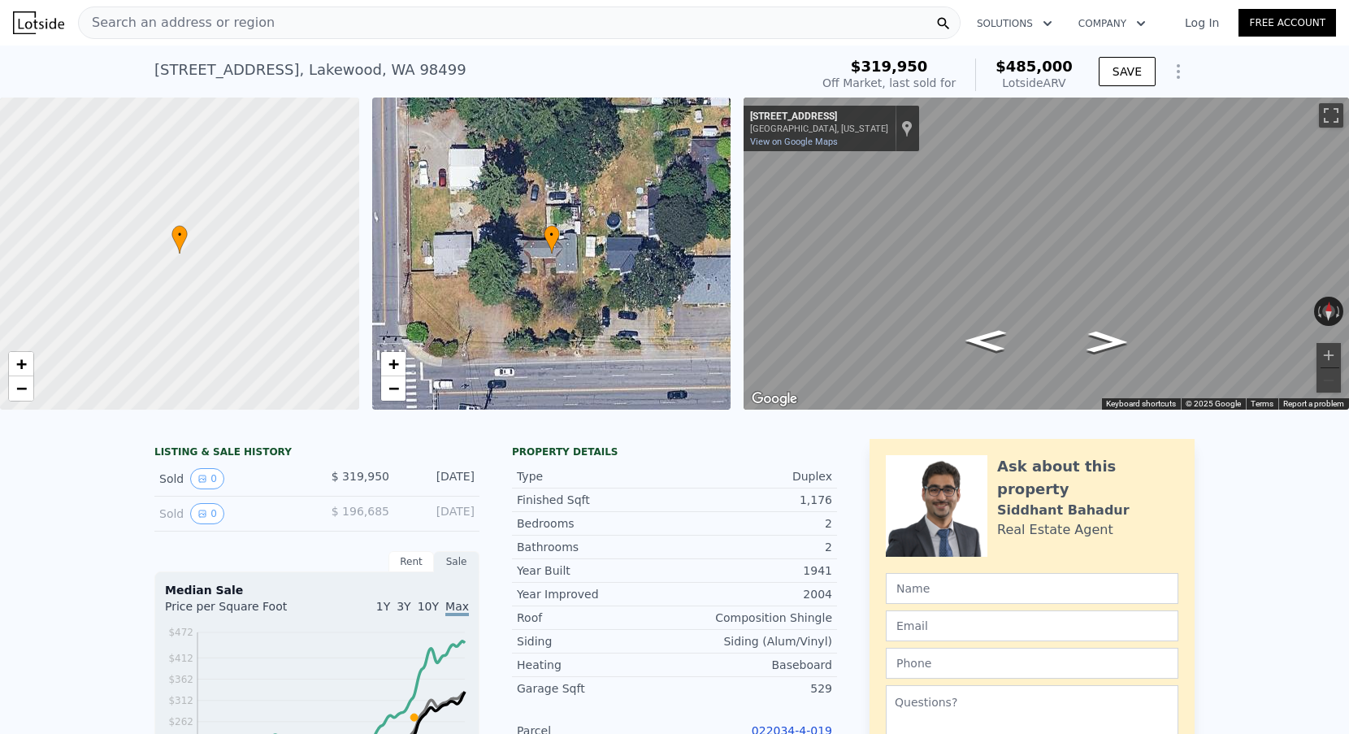
click at [306, 23] on div "Search an address or region" at bounding box center [519, 23] width 883 height 33
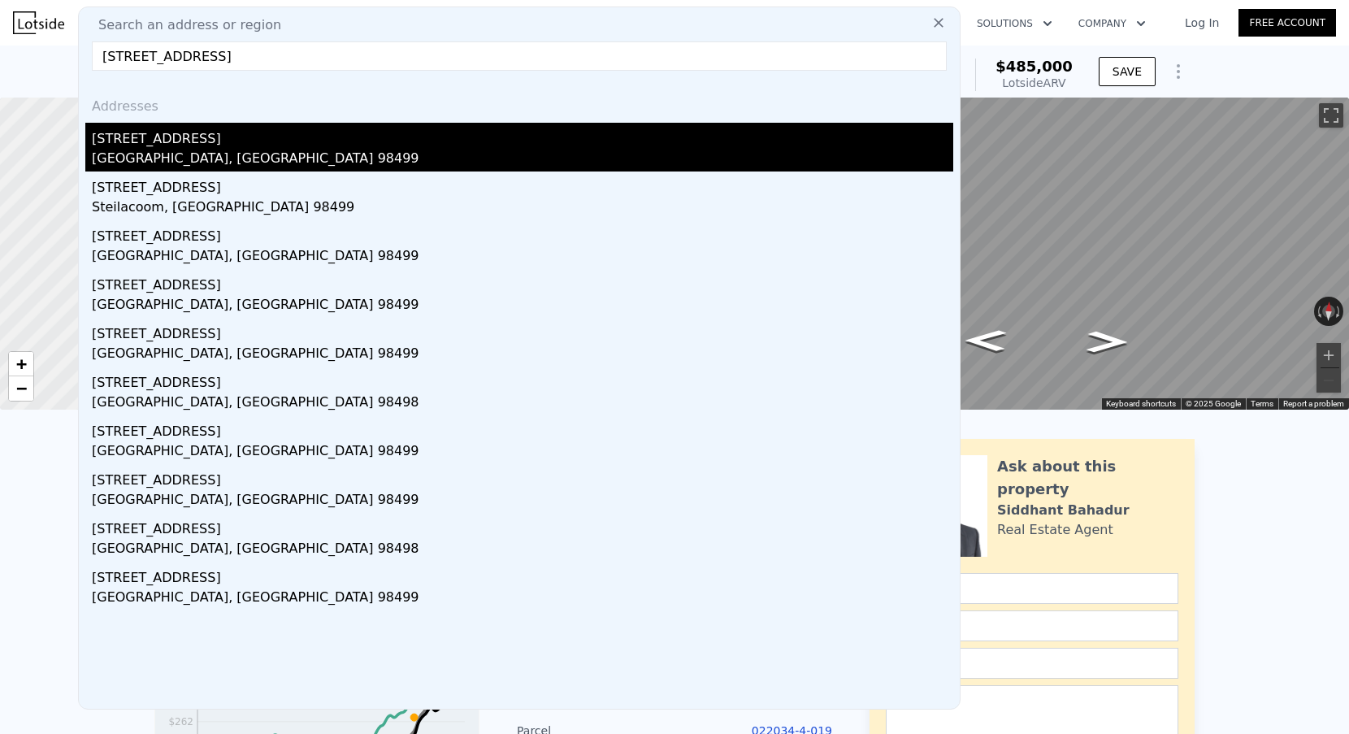
type input "[STREET_ADDRESS]"
click at [224, 161] on div "[GEOGRAPHIC_DATA], [GEOGRAPHIC_DATA] 98499" at bounding box center [523, 160] width 862 height 23
